Goal: Information Seeking & Learning: Learn about a topic

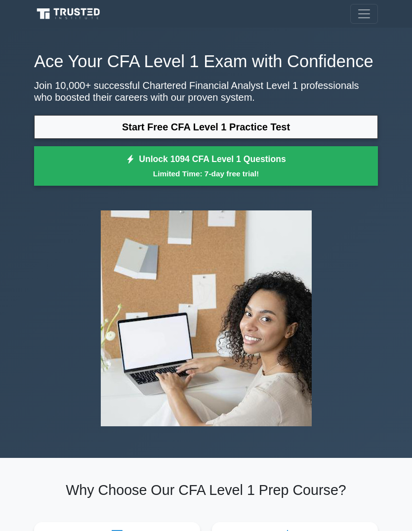
click at [303, 139] on link "Start Free CFA Level 1 Practice Test" at bounding box center [206, 127] width 344 height 24
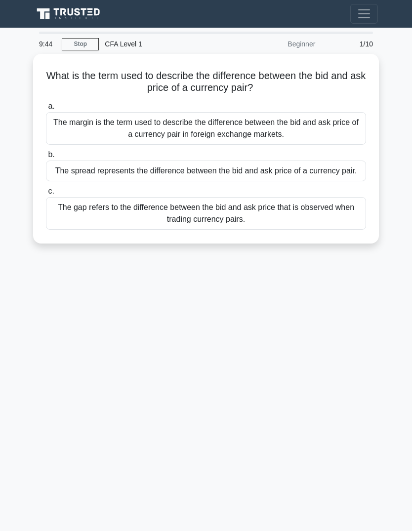
click at [271, 129] on div "The margin is the term used to describe the difference between the bid and ask …" at bounding box center [206, 128] width 320 height 33
click at [46, 110] on input "a. The margin is the term used to describe the difference between the bid and a…" at bounding box center [46, 106] width 0 height 6
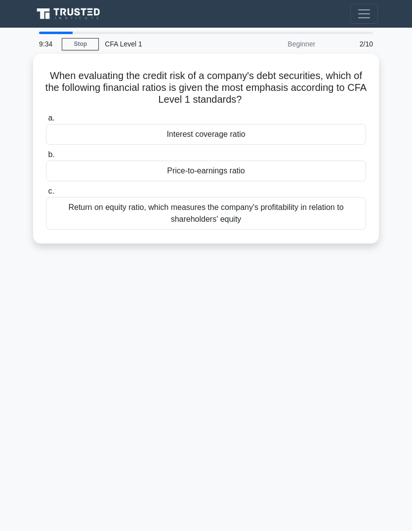
click at [283, 200] on div "Return on equity ratio, which measures the company's profitability in relation …" at bounding box center [206, 213] width 320 height 33
click at [46, 195] on input "c. Return on equity ratio, which measures the company's profitability in relati…" at bounding box center [46, 191] width 0 height 6
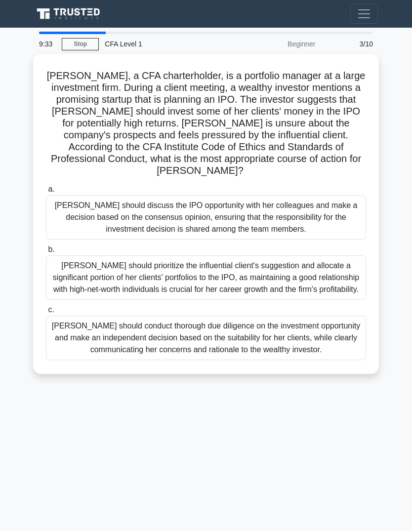
click at [294, 225] on div "[PERSON_NAME] should discuss the IPO opportunity with her colleagues and make a…" at bounding box center [206, 217] width 320 height 44
click at [46, 193] on input "a. [PERSON_NAME] should discuss the IPO opportunity with her colleagues and mak…" at bounding box center [46, 189] width 0 height 6
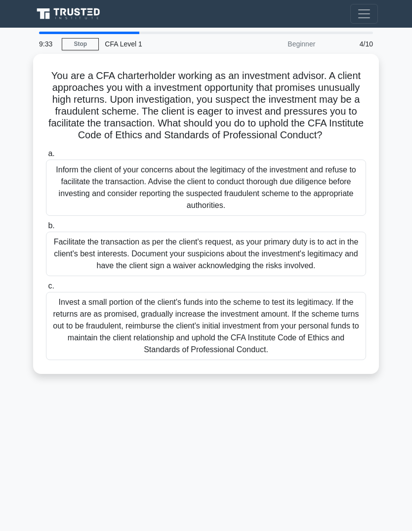
click at [297, 195] on div "Inform the client of your concerns about the legitimacy of the investment and r…" at bounding box center [206, 188] width 320 height 56
click at [46, 157] on input "a. Inform the client of your concerns about the legitimacy of the investment an…" at bounding box center [46, 154] width 0 height 6
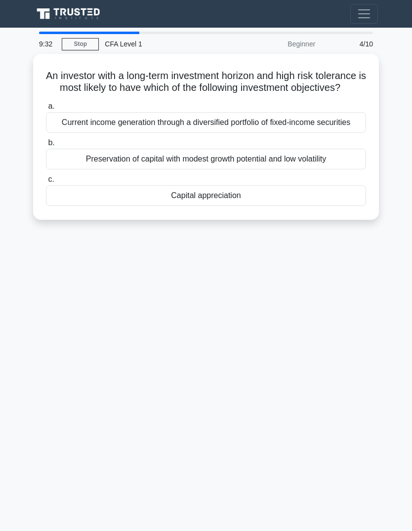
click at [297, 194] on div "a. Current income generation through a diversified portfolio of fixed-income se…" at bounding box center [206, 153] width 332 height 110
click at [293, 191] on div "a. Current income generation through a diversified portfolio of fixed-income se…" at bounding box center [206, 153] width 332 height 110
click at [294, 193] on div "a. Current income generation through a diversified portfolio of fixed-income se…" at bounding box center [206, 153] width 332 height 110
click at [294, 169] on div "Preservation of capital with modest growth potential and low volatility" at bounding box center [206, 159] width 320 height 21
click at [46, 146] on input "b. Preservation of capital with modest growth potential and low volatility" at bounding box center [46, 143] width 0 height 6
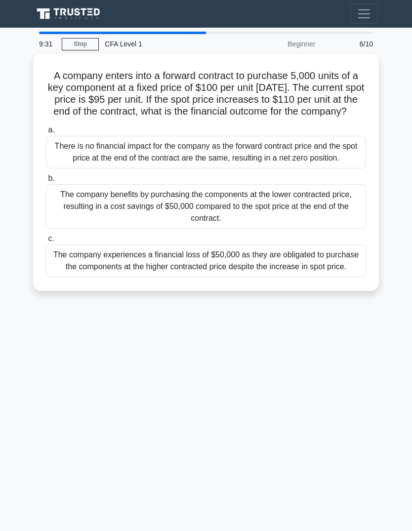
click at [296, 168] on div "There is no financial impact for the company as the forward contract price and …" at bounding box center [206, 152] width 320 height 33
click at [46, 133] on input "a. There is no financial impact for the company as the forward contract price a…" at bounding box center [46, 130] width 0 height 6
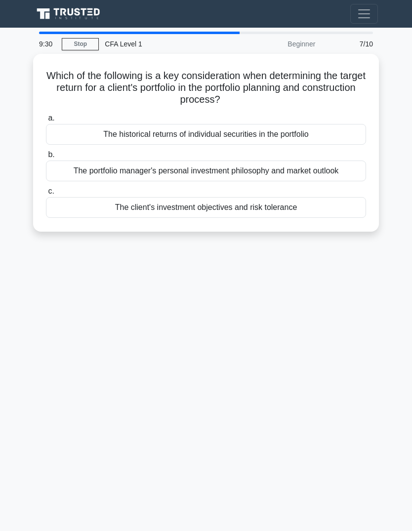
click at [299, 172] on div "The portfolio manager's personal investment philosophy and market outlook" at bounding box center [206, 171] width 320 height 21
click at [46, 158] on input "b. The portfolio manager's personal investment philosophy and market outlook" at bounding box center [46, 155] width 0 height 6
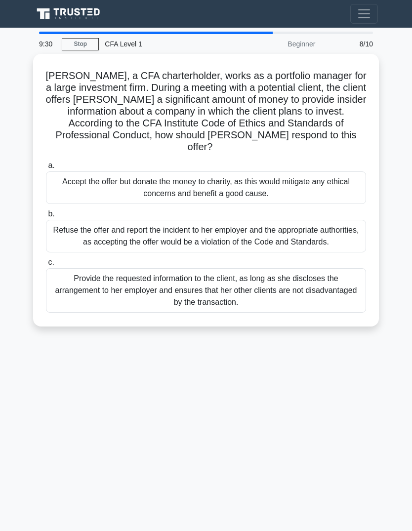
click at [299, 177] on div "Accept the offer but donate the money to charity, as this would mitigate any et…" at bounding box center [206, 187] width 320 height 33
click at [46, 169] on input "a. Accept the offer but donate the money to charity, as this would mitigate any…" at bounding box center [46, 165] width 0 height 6
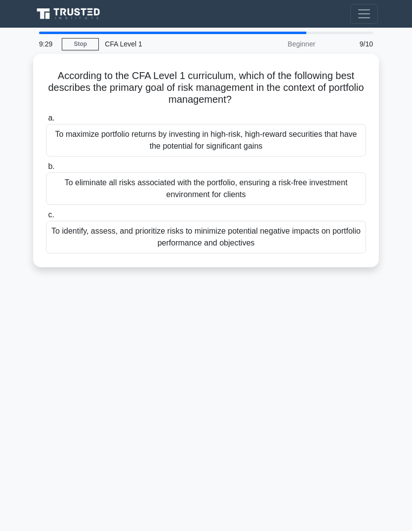
click at [300, 176] on div "To eliminate all risks associated with the portfolio, ensuring a risk-free inve…" at bounding box center [206, 188] width 320 height 33
click at [46, 170] on input "b. To eliminate all risks associated with the portfolio, ensuring a risk-free i…" at bounding box center [46, 166] width 0 height 6
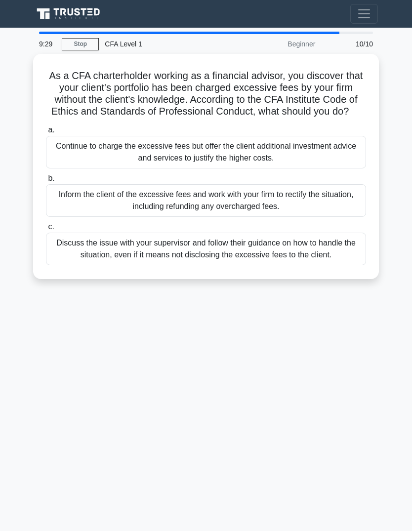
click at [305, 168] on div "Continue to charge the excessive fees but offer the client additional investmen…" at bounding box center [206, 152] width 320 height 33
click at [46, 133] on input "a. Continue to charge the excessive fees but offer the client additional invest…" at bounding box center [46, 130] width 0 height 6
